Goal: Task Accomplishment & Management: Use online tool/utility

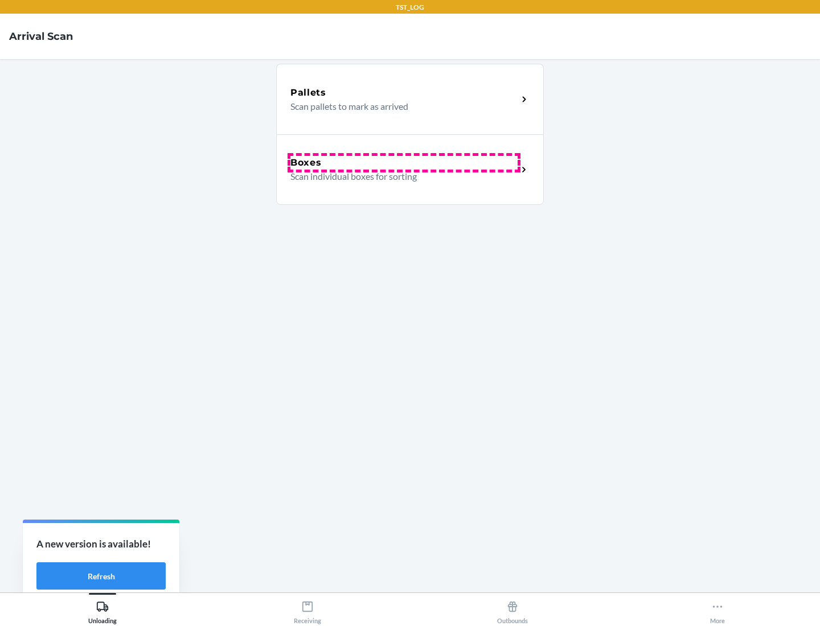
click at [404, 163] on div "Boxes" at bounding box center [403, 163] width 227 height 14
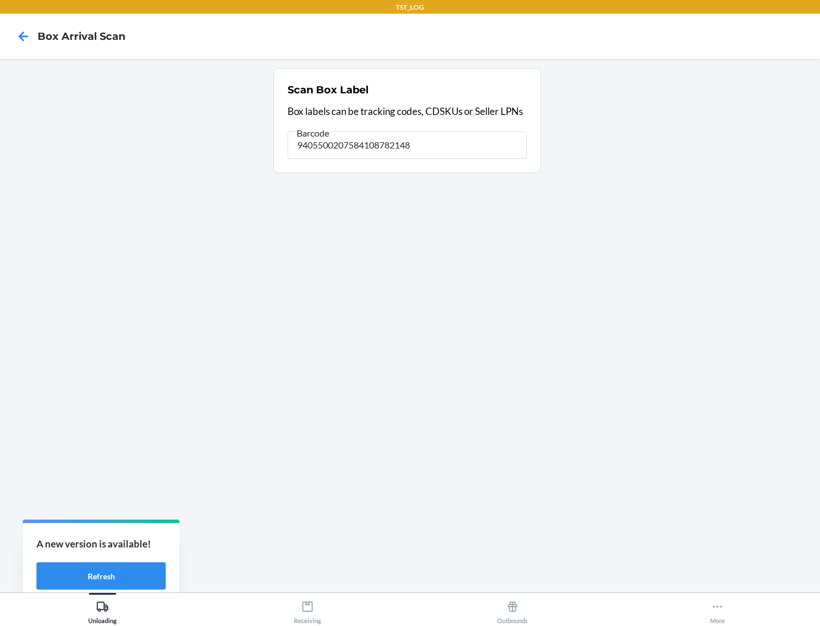
type input "9405500207584108782148"
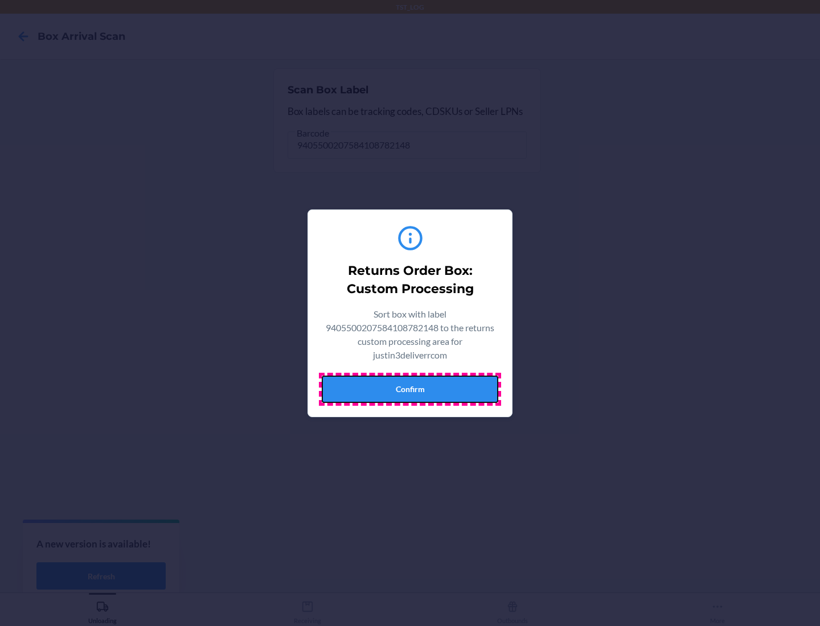
click at [410, 389] on button "Confirm" at bounding box center [410, 389] width 177 height 27
